Goal: Task Accomplishment & Management: Manage account settings

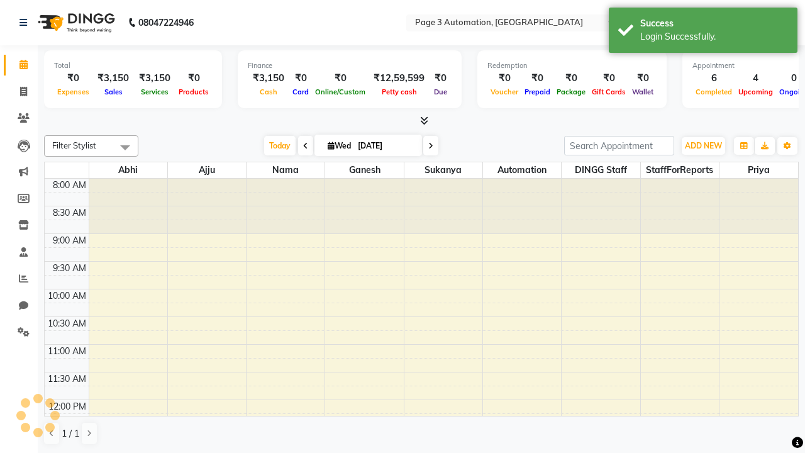
select select "en"
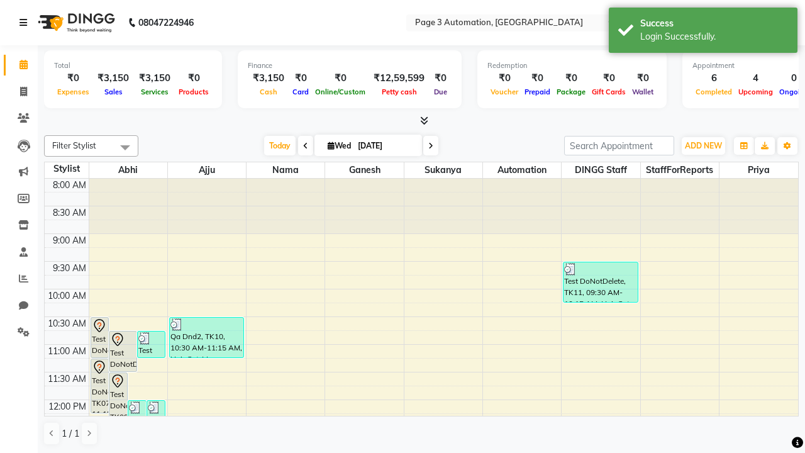
click at [26, 23] on icon at bounding box center [23, 22] width 8 height 9
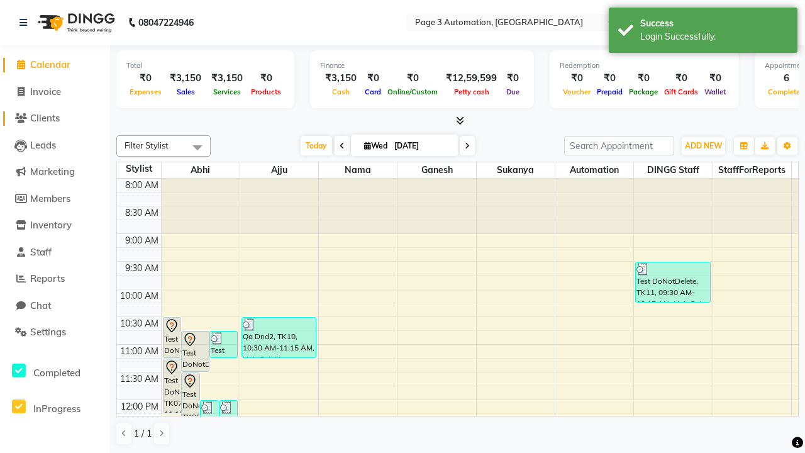
click at [55, 118] on span "Clients" at bounding box center [45, 118] width 30 height 12
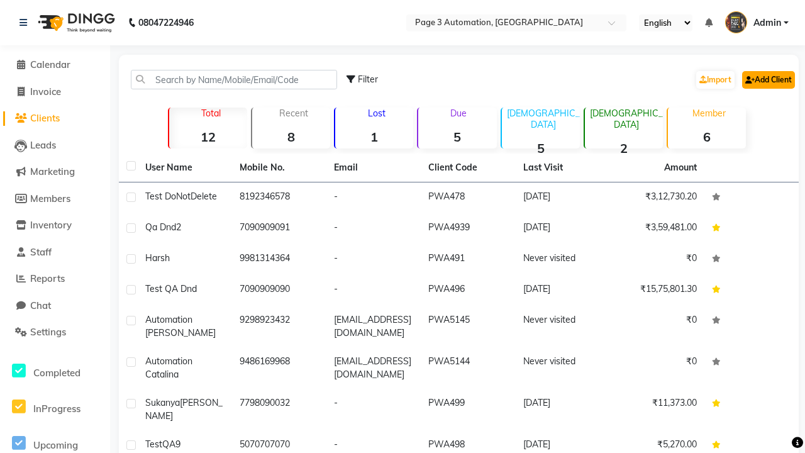
click at [767, 79] on link "Add Client" at bounding box center [768, 80] width 53 height 18
select select "22"
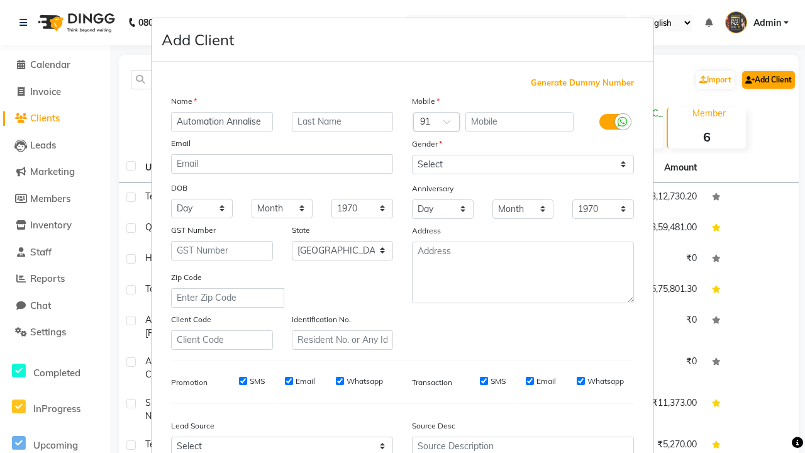
type input "Automation Annalise"
type input "9251673474"
type input "[PERSON_NAME][EMAIL_ADDRESS][DOMAIN_NAME]"
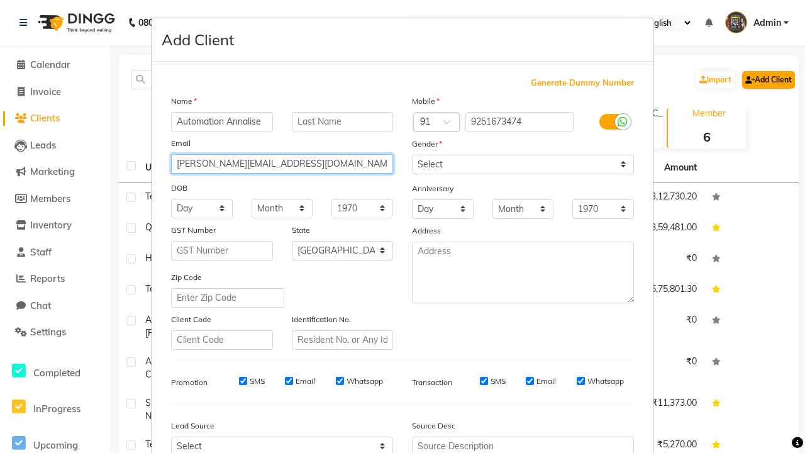
select select "[DEMOGRAPHIC_DATA]"
type input "[PERSON_NAME][EMAIL_ADDRESS][DOMAIN_NAME]"
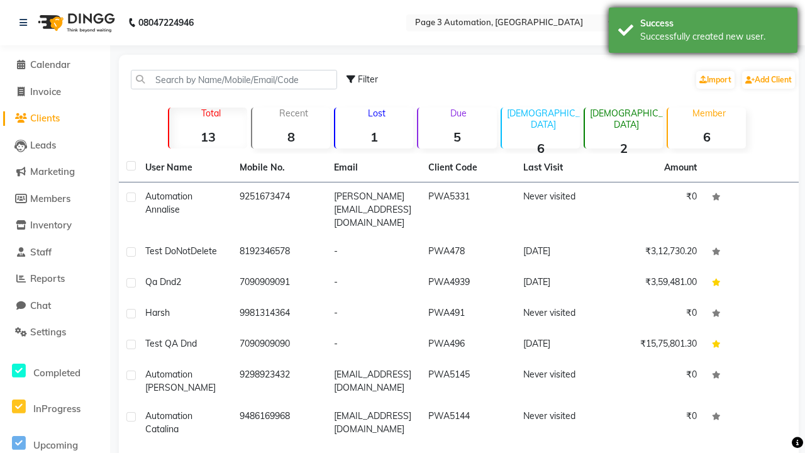
click at [703, 32] on div "Successfully created new user." at bounding box center [714, 36] width 148 height 13
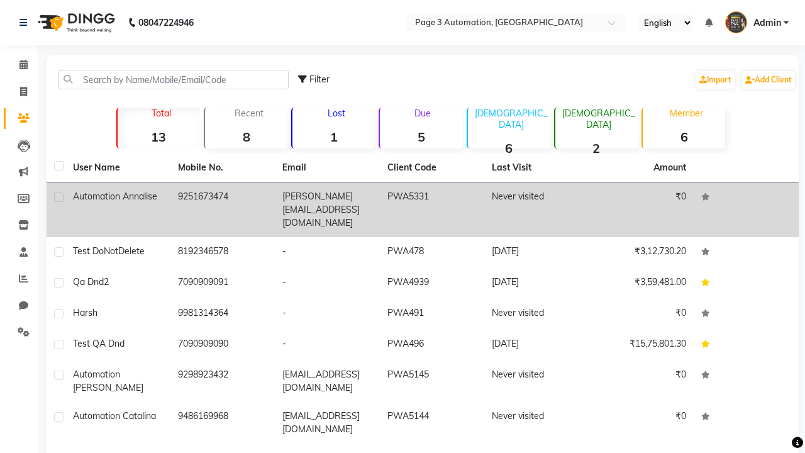
click at [58, 197] on label at bounding box center [58, 196] width 9 height 9
click at [58, 197] on input "checkbox" at bounding box center [58, 198] width 8 height 8
checkbox input "true"
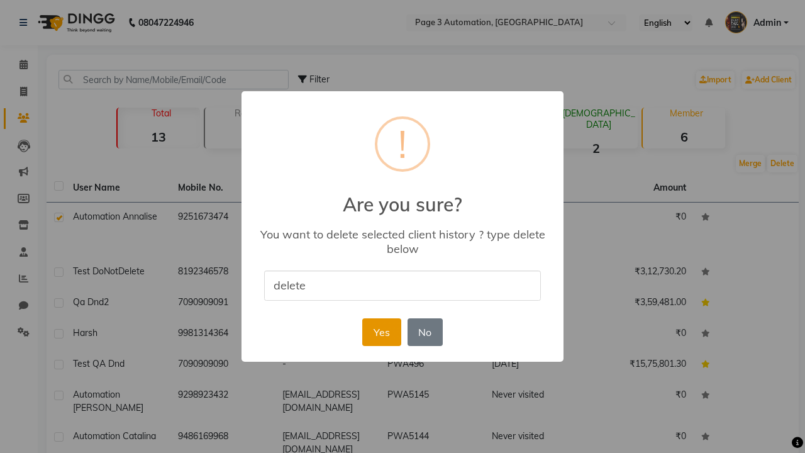
type input "delete"
click at [381, 331] on button "Yes" at bounding box center [381, 332] width 38 height 28
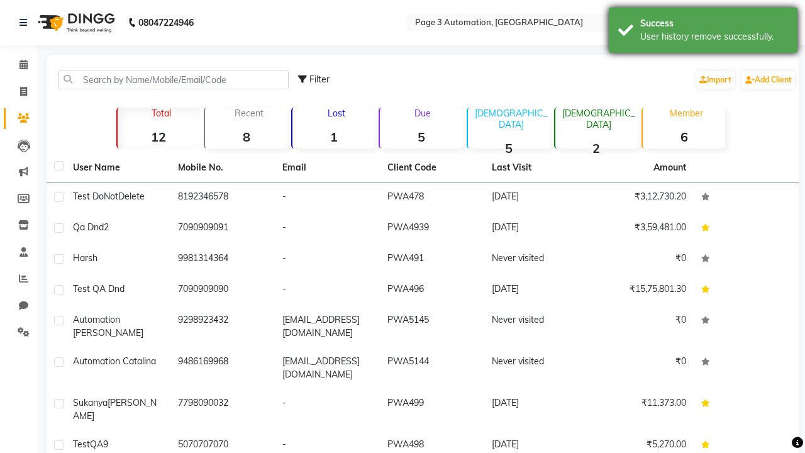
click at [703, 32] on div "User history remove successfully." at bounding box center [714, 36] width 148 height 13
